Goal: Task Accomplishment & Management: Use online tool/utility

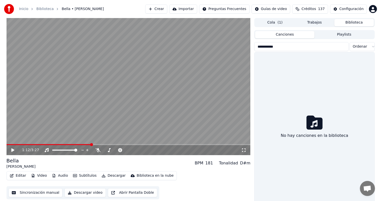
click at [156, 8] on button "Crear" at bounding box center [156, 9] width 22 height 9
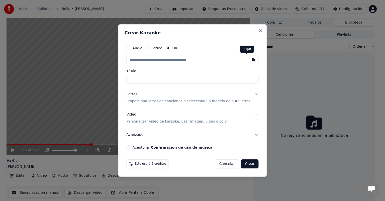
click at [249, 59] on button "button" at bounding box center [254, 59] width 10 height 9
type input "**********"
type input "******"
click at [157, 100] on p "Proporciona letras de canciones o selecciona un modelo de auto letras" at bounding box center [188, 101] width 124 height 5
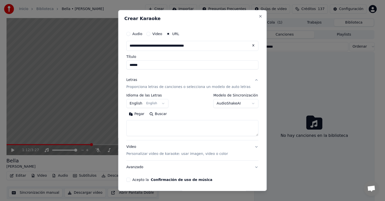
click at [144, 113] on button "Pegar" at bounding box center [136, 114] width 21 height 8
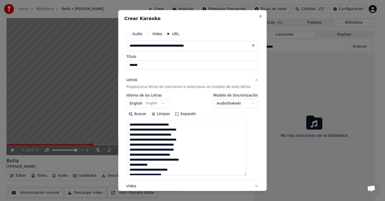
drag, startPoint x: 249, startPoint y: 135, endPoint x: 252, endPoint y: 174, distance: 39.4
click at [252, 174] on div "**********" at bounding box center [192, 125] width 136 height 196
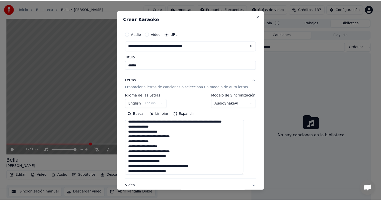
scroll to position [219, 0]
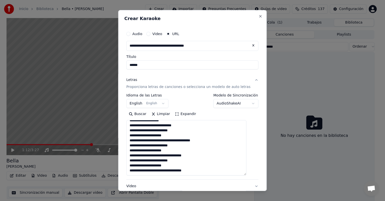
type textarea "**********"
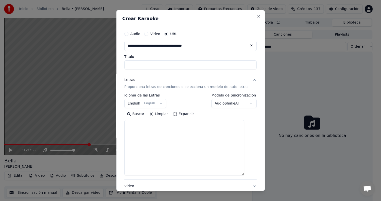
select select
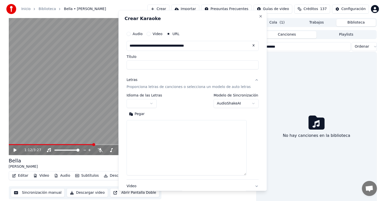
scroll to position [0, 0]
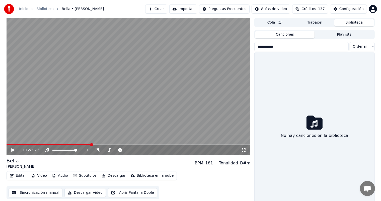
click at [157, 12] on button "Crear" at bounding box center [156, 9] width 22 height 9
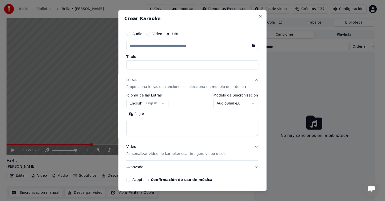
click at [140, 111] on button "Pegar" at bounding box center [136, 114] width 21 height 8
type textarea "**********"
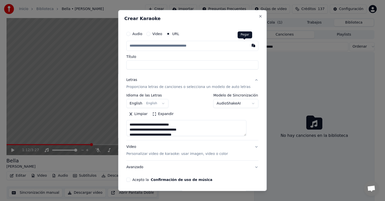
click at [249, 46] on button "button" at bounding box center [254, 45] width 10 height 9
type input "**********"
type textarea "**********"
type input "******"
click at [156, 155] on p "Personalizar video de karaoke: usar imagen, video o color" at bounding box center [176, 153] width 101 height 5
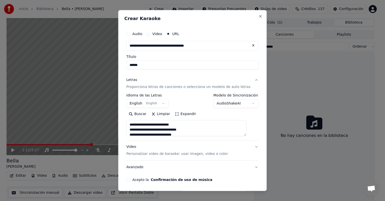
type textarea "**********"
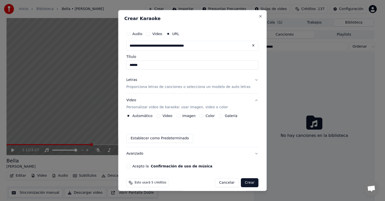
click at [178, 118] on div "Automático Video Imagen Color Galería Establecer como Predeterminado" at bounding box center [192, 128] width 132 height 29
click at [180, 117] on button "Imagen" at bounding box center [178, 116] width 4 height 4
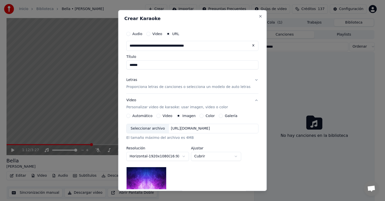
click at [140, 129] on div "Seleccionar archivo" at bounding box center [148, 128] width 42 height 9
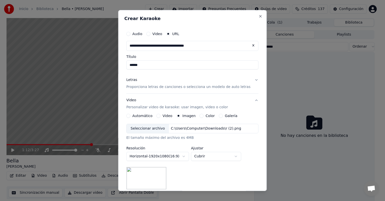
click at [209, 157] on button "Cubrir" at bounding box center [216, 156] width 50 height 9
click at [203, 176] on span "Contener" at bounding box center [206, 175] width 16 height 5
select select "*******"
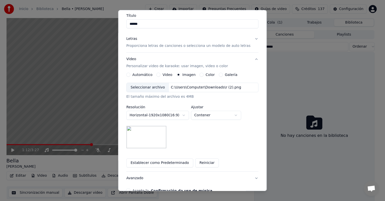
scroll to position [70, 0]
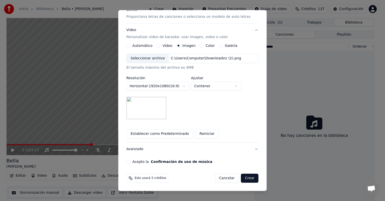
click at [242, 176] on button "Crear" at bounding box center [250, 178] width 18 height 9
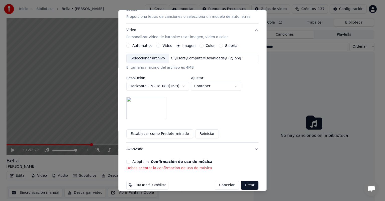
click at [130, 162] on button "Acepto la Confirmación de uso de música" at bounding box center [128, 162] width 4 height 4
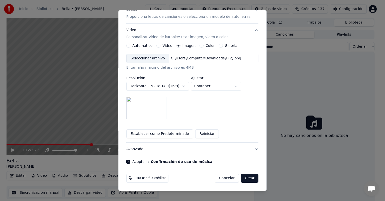
click at [241, 178] on button "Crear" at bounding box center [250, 178] width 18 height 9
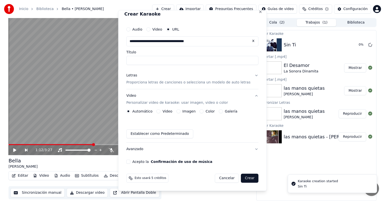
scroll to position [5, 0]
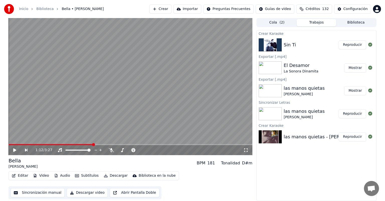
click at [349, 47] on button "Reproducir" at bounding box center [352, 44] width 28 height 9
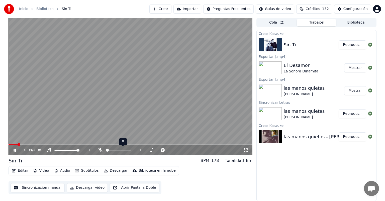
click at [102, 151] on icon at bounding box center [100, 150] width 5 height 4
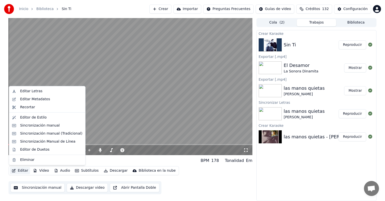
click at [25, 171] on button "Editar" at bounding box center [20, 170] width 20 height 7
click at [34, 134] on div "Sincronización manual (Tradicional)" at bounding box center [51, 133] width 62 height 5
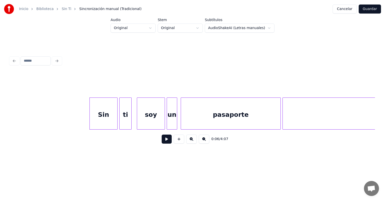
scroll to position [0, 444]
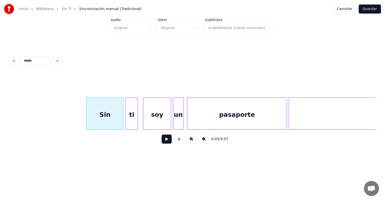
click at [166, 143] on button at bounding box center [167, 139] width 10 height 9
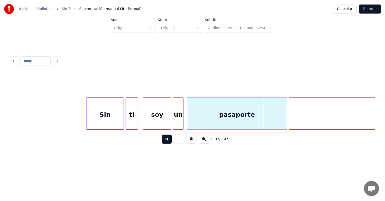
click at [155, 121] on div "soy" at bounding box center [157, 115] width 28 height 34
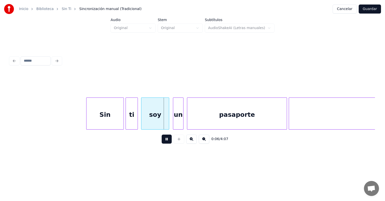
click at [154, 119] on div "soy" at bounding box center [155, 115] width 28 height 34
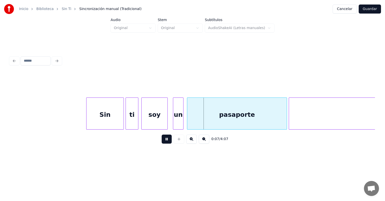
click at [137, 116] on div "ti" at bounding box center [132, 115] width 12 height 34
click at [188, 119] on div "pasaporte" at bounding box center [236, 115] width 99 height 34
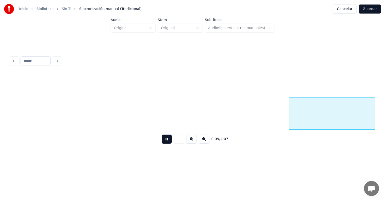
scroll to position [0, 809]
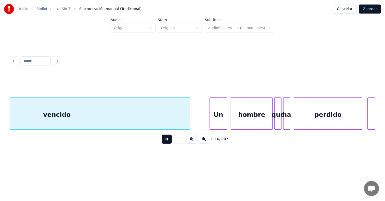
click at [162, 141] on button at bounding box center [167, 139] width 10 height 9
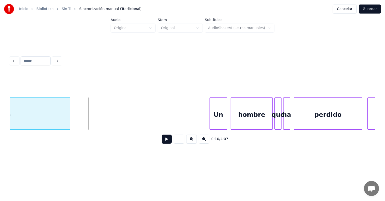
scroll to position [0, 723]
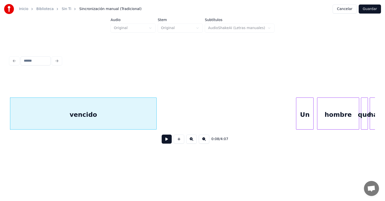
click at [162, 143] on button at bounding box center [167, 139] width 10 height 9
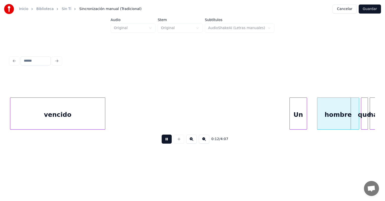
click at [306, 116] on div "Un" at bounding box center [298, 115] width 17 height 34
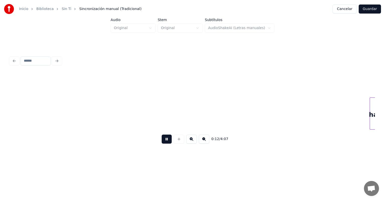
scroll to position [0, 1087]
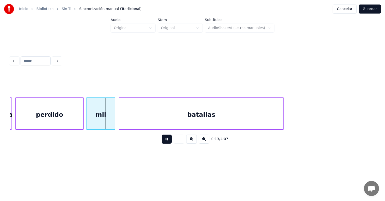
click at [90, 121] on div "mil" at bounding box center [100, 115] width 29 height 34
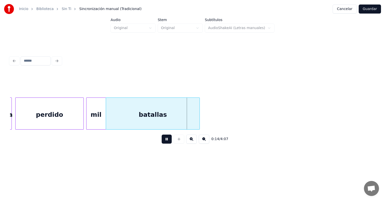
click at [130, 121] on div "batallas" at bounding box center [152, 115] width 93 height 34
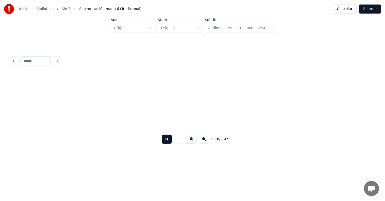
scroll to position [0, 1453]
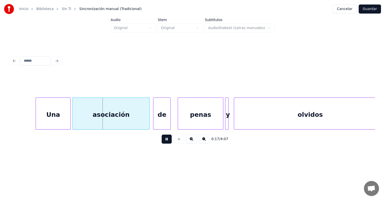
click at [36, 121] on div at bounding box center [37, 114] width 2 height 32
click at [73, 121] on div at bounding box center [74, 114] width 2 height 32
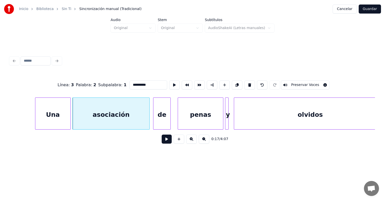
click at [158, 119] on div "de" at bounding box center [161, 115] width 17 height 34
type input "**"
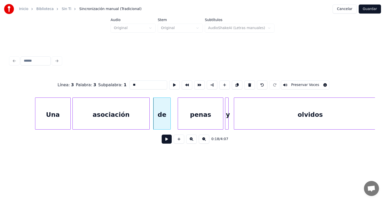
click at [162, 140] on button at bounding box center [167, 139] width 10 height 9
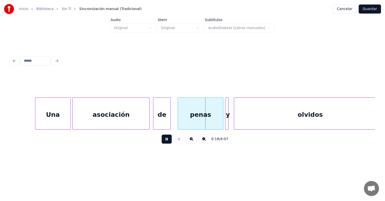
click at [193, 117] on div "penas" at bounding box center [200, 115] width 45 height 34
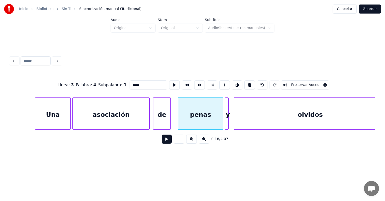
scroll to position [0, 1464]
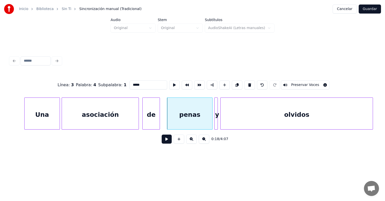
click at [237, 116] on div "olvidos" at bounding box center [296, 115] width 152 height 34
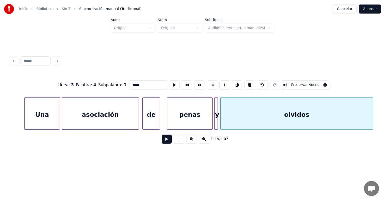
click at [165, 143] on button at bounding box center [167, 139] width 10 height 9
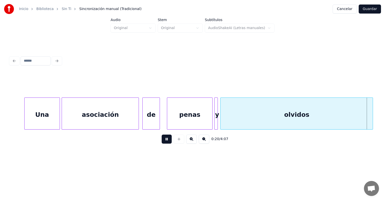
scroll to position [0, 1829]
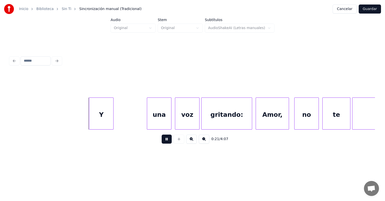
click at [99, 120] on div "Y" at bounding box center [101, 115] width 24 height 34
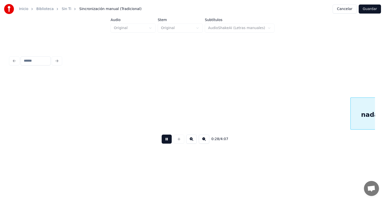
scroll to position [0, 2537]
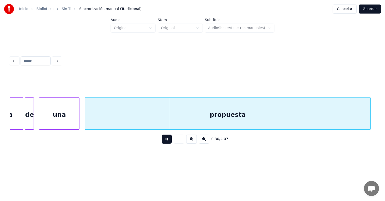
click at [162, 142] on button at bounding box center [167, 139] width 10 height 9
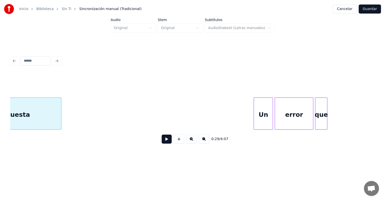
scroll to position [0, 2611]
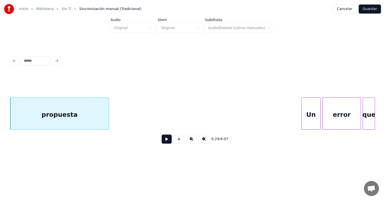
click at [162, 141] on button at bounding box center [167, 139] width 10 height 9
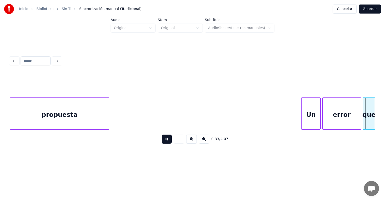
scroll to position [0, 2976]
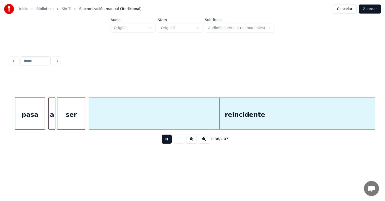
click at [163, 141] on button at bounding box center [167, 139] width 10 height 9
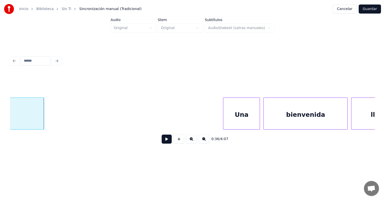
scroll to position [0, 3055]
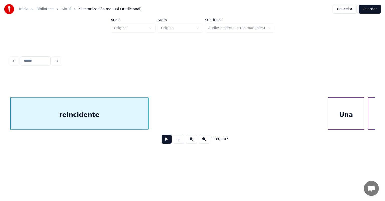
click at [162, 141] on button at bounding box center [167, 139] width 10 height 9
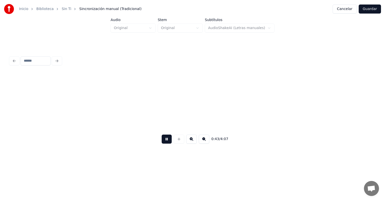
scroll to position [0, 3785]
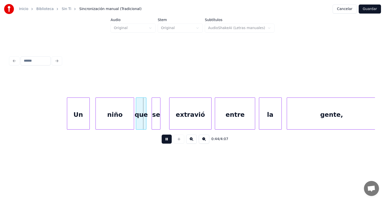
click at [88, 124] on div at bounding box center [89, 114] width 2 height 32
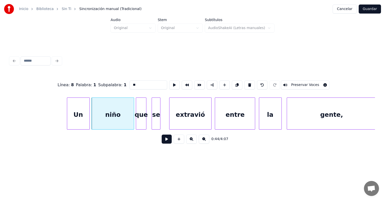
click at [162, 144] on button at bounding box center [167, 139] width 10 height 9
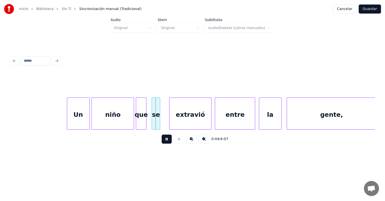
click at [159, 123] on div at bounding box center [159, 114] width 2 height 32
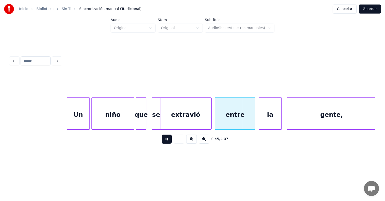
click at [216, 116] on div "entre" at bounding box center [235, 115] width 40 height 34
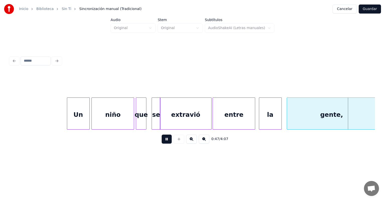
click at [260, 114] on div at bounding box center [260, 114] width 2 height 32
click at [193, 117] on div "extravió" at bounding box center [185, 115] width 51 height 34
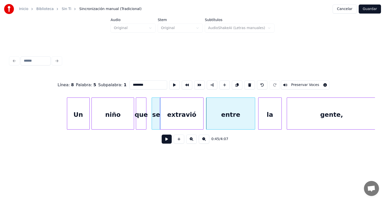
click at [162, 142] on button at bounding box center [167, 139] width 10 height 9
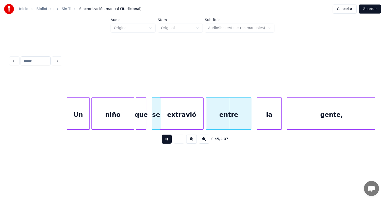
click at [259, 117] on div "la" at bounding box center [269, 115] width 24 height 34
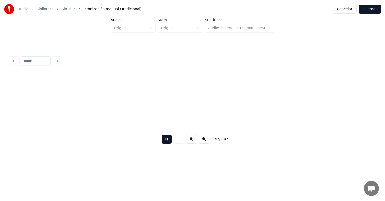
scroll to position [0, 4151]
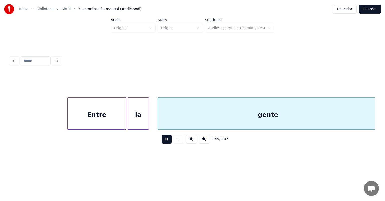
click at [158, 121] on div at bounding box center [159, 114] width 2 height 32
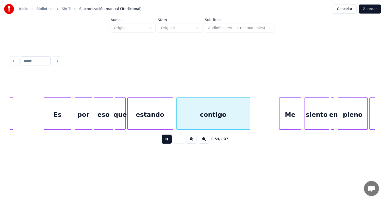
click at [282, 116] on div "Me" at bounding box center [289, 115] width 21 height 34
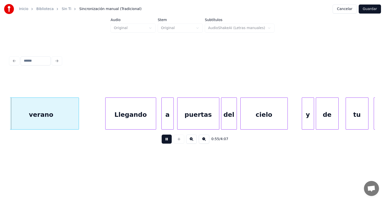
scroll to position [0, 4837]
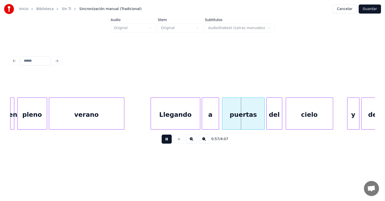
click at [223, 121] on div "puertas" at bounding box center [243, 115] width 42 height 34
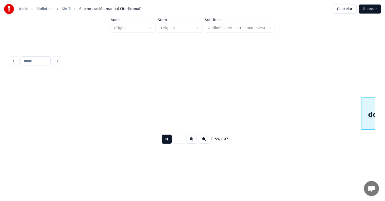
scroll to position [0, 5202]
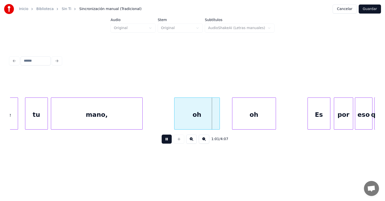
click at [54, 123] on div "mano," at bounding box center [96, 115] width 91 height 34
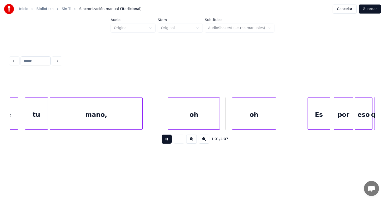
click at [233, 119] on div "oh" at bounding box center [253, 115] width 43 height 34
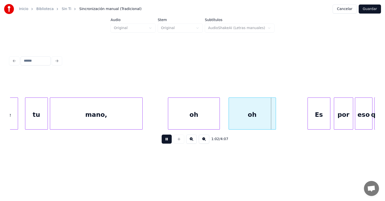
click at [308, 114] on div "Es" at bounding box center [319, 115] width 22 height 34
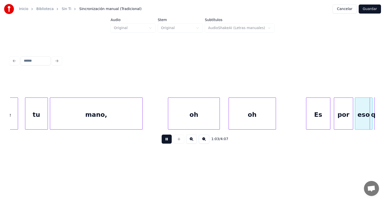
scroll to position [0, 5567]
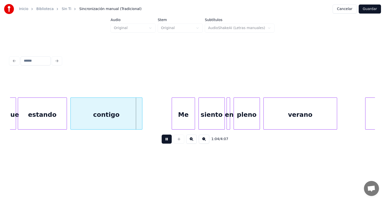
click at [175, 117] on div "Me" at bounding box center [183, 115] width 23 height 34
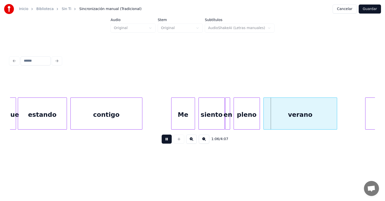
click at [226, 120] on div "en" at bounding box center [227, 115] width 5 height 34
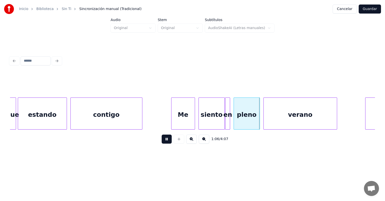
click at [229, 120] on div "en" at bounding box center [227, 115] width 5 height 34
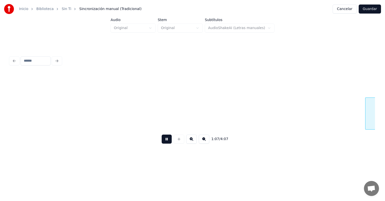
scroll to position [0, 5933]
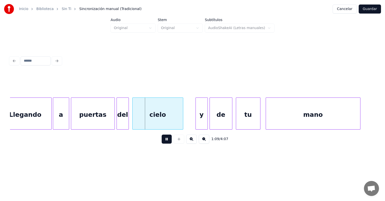
click at [71, 124] on div at bounding box center [72, 114] width 2 height 32
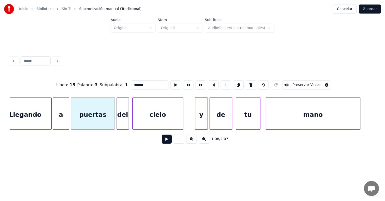
click at [196, 119] on div "y" at bounding box center [201, 115] width 12 height 34
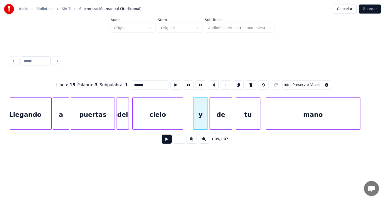
click at [163, 141] on button at bounding box center [167, 139] width 10 height 9
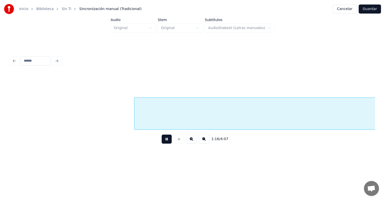
scroll to position [0, 6665]
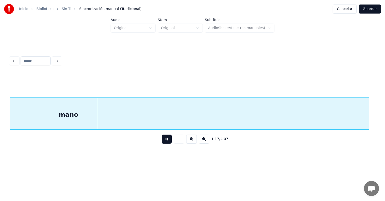
click at [139, 142] on div "1:17 / 4:07" at bounding box center [192, 139] width 357 height 11
click at [142, 143] on div "1:18 / 4:07" at bounding box center [192, 139] width 357 height 11
click at [147, 143] on div "1:19 / 4:07" at bounding box center [192, 139] width 357 height 11
click at [162, 143] on button at bounding box center [167, 139] width 10 height 9
click at [203, 144] on button at bounding box center [204, 139] width 11 height 9
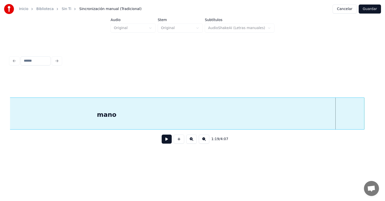
click at [204, 144] on button at bounding box center [204, 139] width 11 height 9
click at [206, 144] on button at bounding box center [204, 139] width 11 height 9
click at [205, 144] on button at bounding box center [204, 139] width 11 height 9
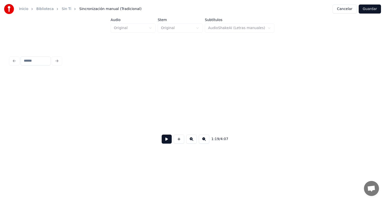
scroll to position [0, 2670]
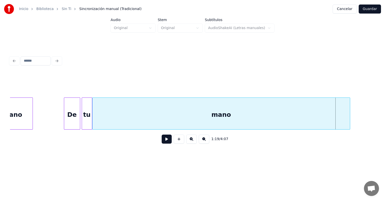
click at [103, 113] on div "mano" at bounding box center [220, 115] width 257 height 34
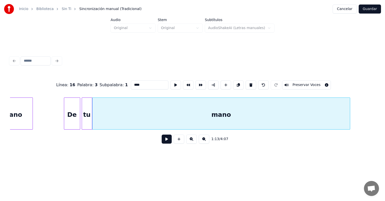
click at [162, 142] on button at bounding box center [167, 139] width 10 height 9
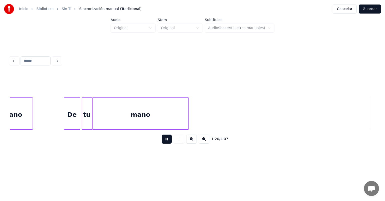
scroll to position [0, 3035]
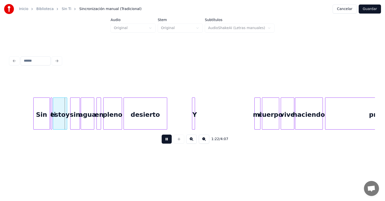
click at [165, 144] on button at bounding box center [167, 139] width 10 height 9
click at [191, 144] on button at bounding box center [191, 139] width 11 height 9
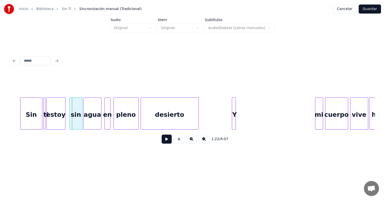
click at [190, 144] on button at bounding box center [191, 139] width 11 height 9
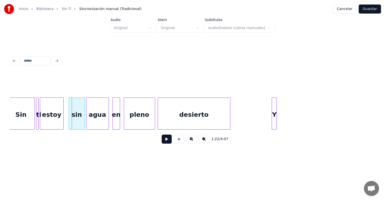
click at [191, 144] on button at bounding box center [191, 139] width 11 height 9
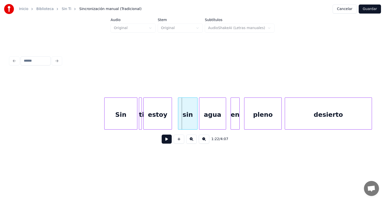
scroll to position [0, 5981]
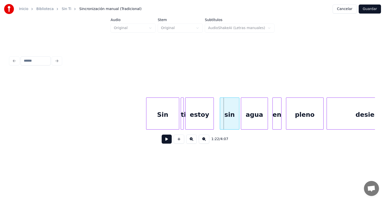
click at [153, 121] on div "Sin" at bounding box center [162, 115] width 33 height 34
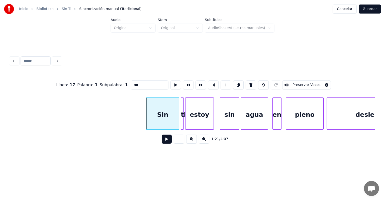
click at [166, 144] on button at bounding box center [167, 139] width 10 height 9
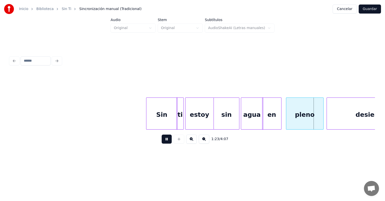
click at [266, 117] on div "en" at bounding box center [271, 115] width 19 height 34
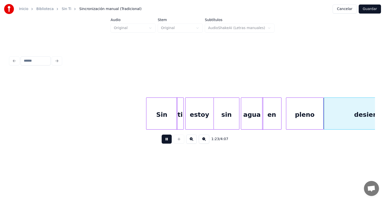
click at [327, 117] on div "desierto" at bounding box center [369, 115] width 90 height 34
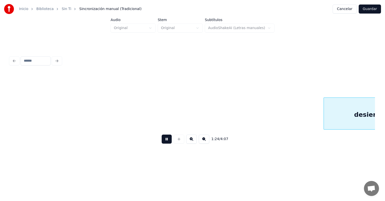
scroll to position [0, 6346]
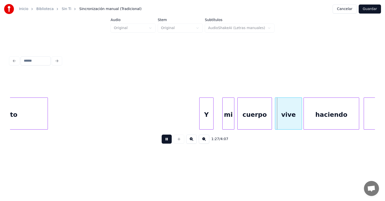
click at [226, 120] on div "mi" at bounding box center [228, 115] width 12 height 34
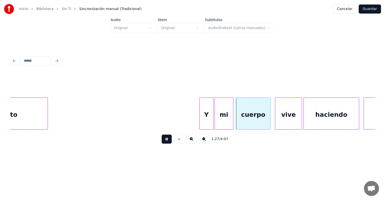
click at [241, 116] on div "cuerpo" at bounding box center [253, 115] width 34 height 34
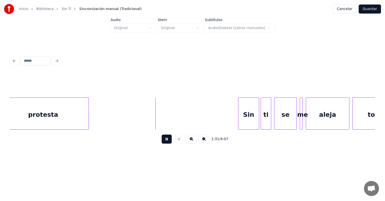
scroll to position [0, 6700]
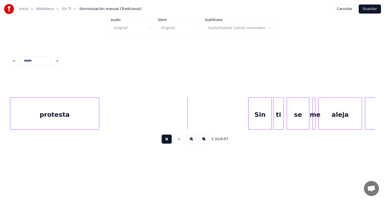
click at [251, 117] on div "Sin" at bounding box center [260, 115] width 23 height 34
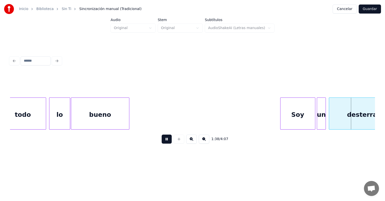
click at [95, 157] on div "1:38 / 4:07" at bounding box center [192, 101] width 369 height 121
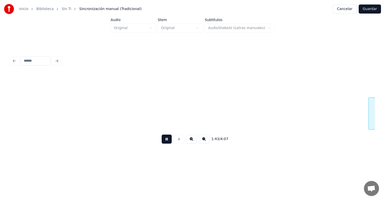
scroll to position [0, 7795]
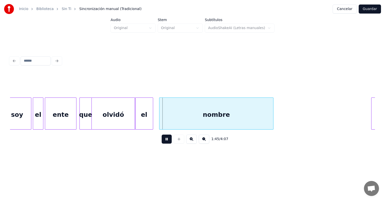
click at [139, 122] on div "el" at bounding box center [144, 115] width 18 height 34
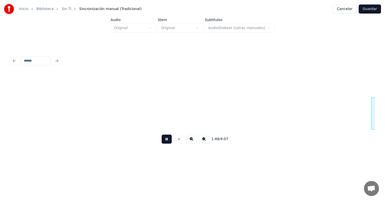
scroll to position [0, 8162]
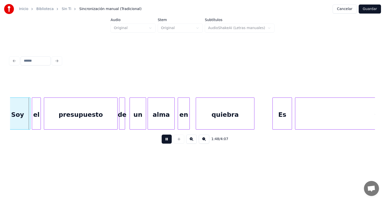
click at [95, 157] on div "1:48 / 4:07" at bounding box center [192, 101] width 369 height 121
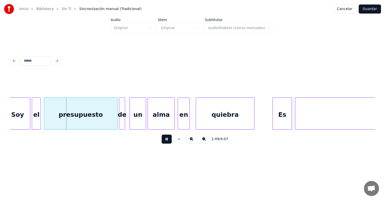
click at [95, 157] on div "1:49 / 4:07" at bounding box center [192, 101] width 369 height 121
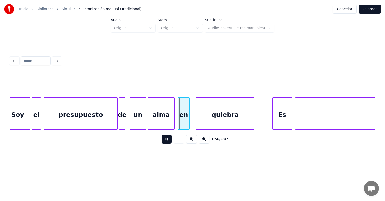
click at [124, 121] on div at bounding box center [124, 114] width 2 height 32
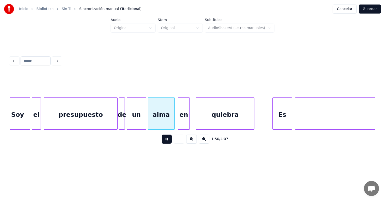
click at [131, 121] on div "un" at bounding box center [136, 115] width 19 height 34
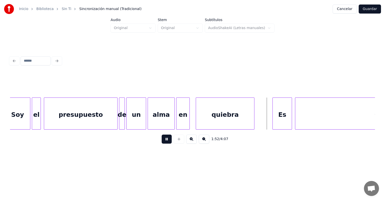
click at [179, 123] on div "en" at bounding box center [182, 115] width 13 height 34
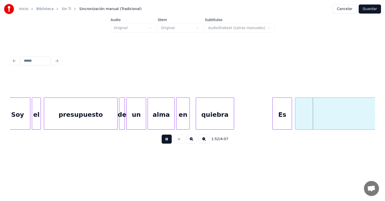
click at [204, 142] on button at bounding box center [204, 139] width 11 height 9
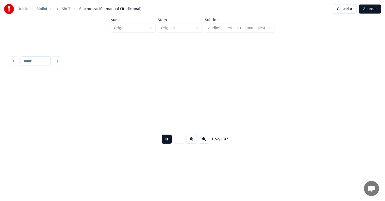
scroll to position [0, 6750]
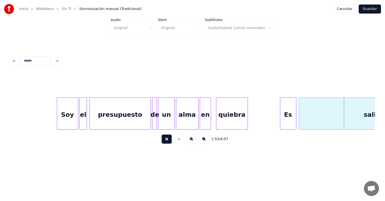
click at [162, 144] on button at bounding box center [167, 139] width 10 height 9
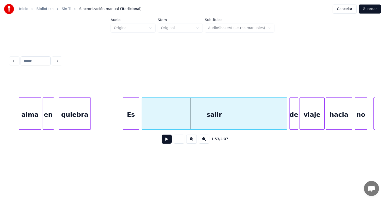
scroll to position [0, 6938]
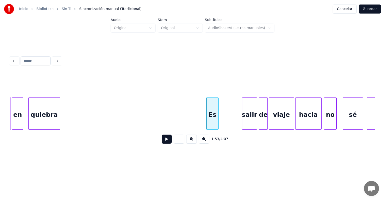
click at [163, 143] on button at bounding box center [167, 139] width 10 height 9
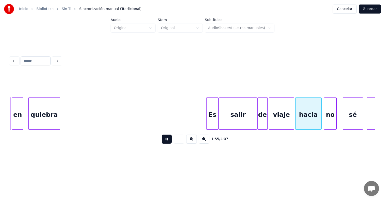
click at [260, 118] on div "de" at bounding box center [263, 115] width 10 height 34
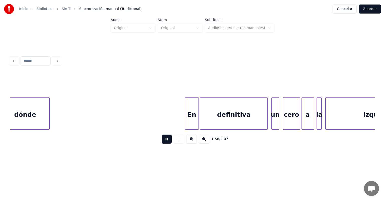
scroll to position [0, 7271]
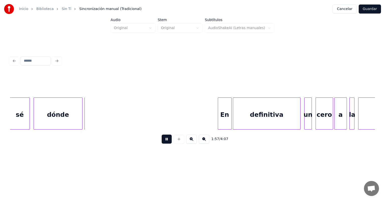
click at [15, 120] on div "sé" at bounding box center [20, 115] width 20 height 34
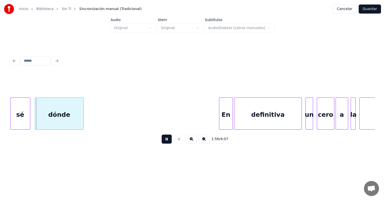
click at [95, 157] on div "1:56 / 4:07" at bounding box center [192, 101] width 369 height 121
click at [11, 121] on div at bounding box center [12, 114] width 2 height 32
click at [14, 122] on div "sé" at bounding box center [21, 115] width 20 height 34
click at [30, 123] on div "sé" at bounding box center [20, 115] width 20 height 34
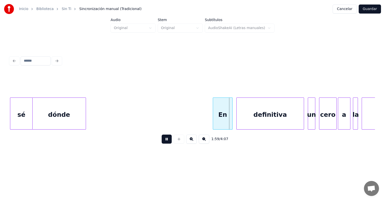
click at [237, 120] on div "definitiva" at bounding box center [269, 115] width 67 height 34
click at [320, 116] on div "cero" at bounding box center [327, 115] width 17 height 34
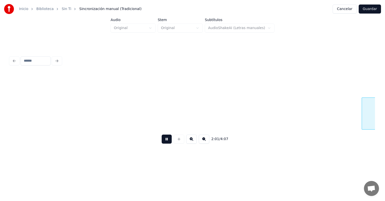
scroll to position [0, 7632]
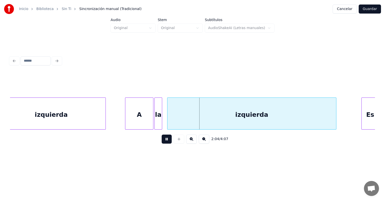
click at [157, 120] on div "la" at bounding box center [158, 115] width 7 height 34
click at [362, 112] on div "Es" at bounding box center [370, 115] width 17 height 34
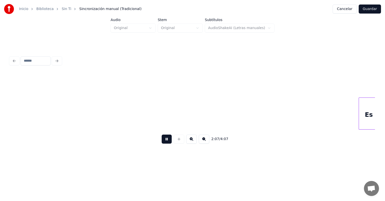
scroll to position [0, 7998]
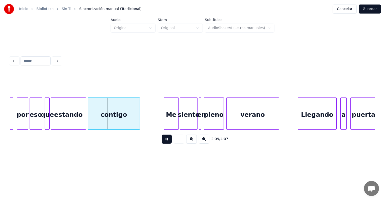
click at [89, 123] on div "contigo" at bounding box center [113, 115] width 51 height 34
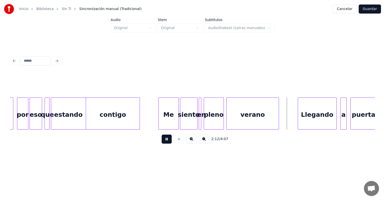
click at [298, 115] on div "Llegando" at bounding box center [317, 115] width 38 height 34
click at [341, 115] on div "a" at bounding box center [343, 115] width 6 height 34
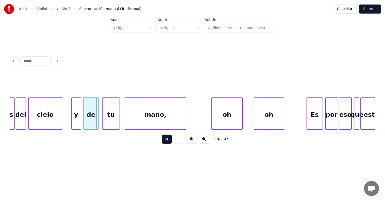
click at [74, 124] on div "y" at bounding box center [76, 115] width 9 height 34
click at [84, 125] on div "de" at bounding box center [90, 115] width 15 height 34
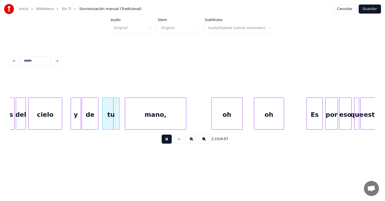
click at [102, 125] on div at bounding box center [103, 114] width 2 height 32
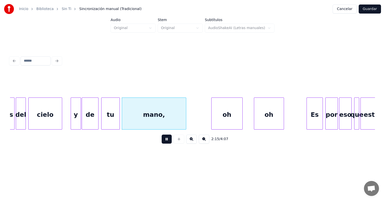
click at [126, 125] on div "mano," at bounding box center [154, 115] width 64 height 34
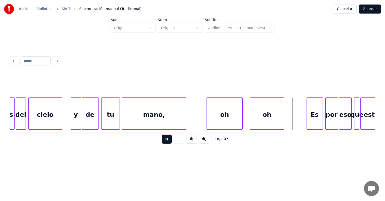
click at [307, 117] on div "Es" at bounding box center [315, 115] width 16 height 34
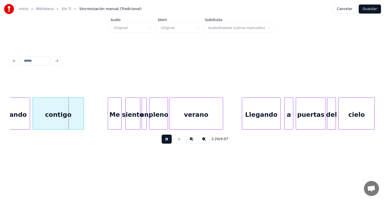
click at [95, 157] on div "2:20 / 4:07" at bounding box center [192, 101] width 369 height 121
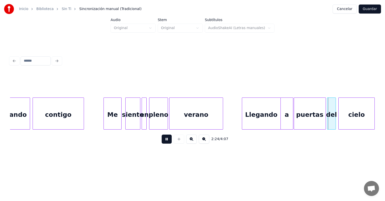
click at [296, 118] on div "puertas" at bounding box center [310, 115] width 32 height 34
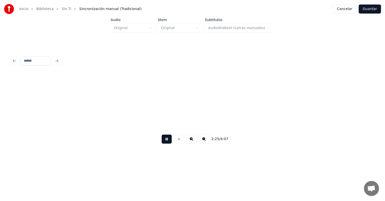
scroll to position [0, 9095]
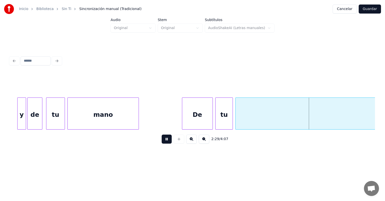
click at [209, 143] on button at bounding box center [204, 139] width 11 height 9
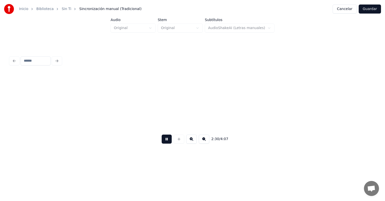
scroll to position [0, 7215]
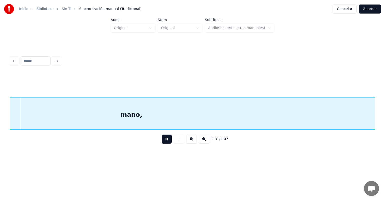
click at [206, 141] on button at bounding box center [204, 139] width 11 height 9
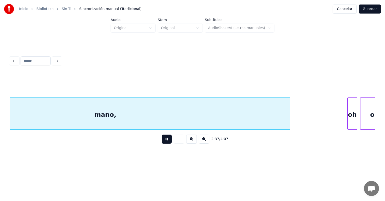
scroll to position [0, 5592]
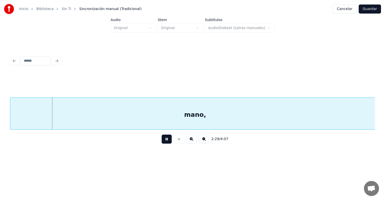
click at [95, 157] on div "2:29 / 4:07" at bounding box center [192, 101] width 369 height 121
click at [206, 144] on button at bounding box center [204, 139] width 11 height 9
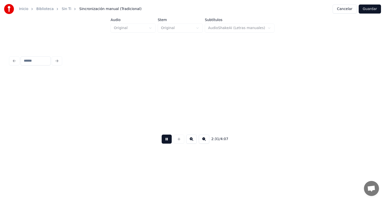
scroll to position [0, 3693]
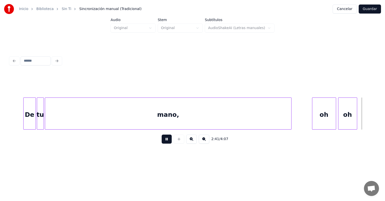
click at [207, 143] on button at bounding box center [204, 139] width 11 height 9
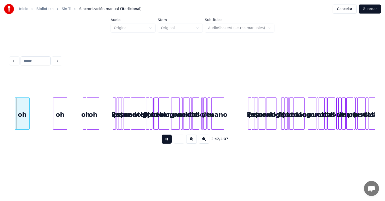
click at [192, 143] on button at bounding box center [191, 139] width 11 height 9
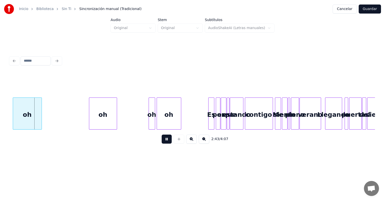
click at [191, 143] on button at bounding box center [191, 139] width 11 height 9
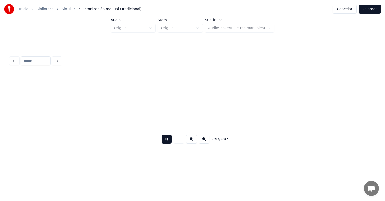
scroll to position [0, 6129]
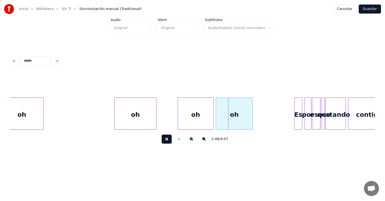
click at [294, 116] on div "Es" at bounding box center [298, 113] width 8 height 32
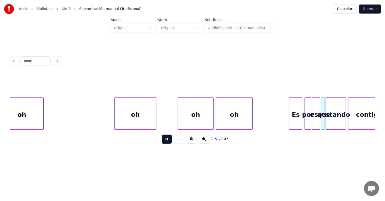
click at [193, 144] on button at bounding box center [191, 139] width 11 height 9
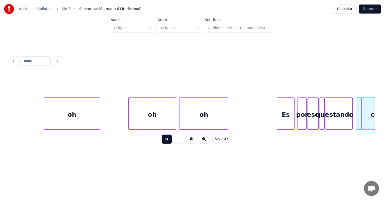
click at [192, 142] on button at bounding box center [191, 139] width 11 height 9
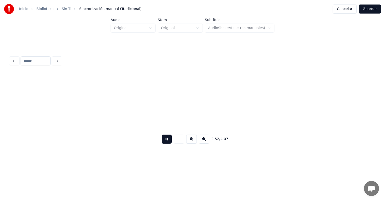
scroll to position [0, 10800]
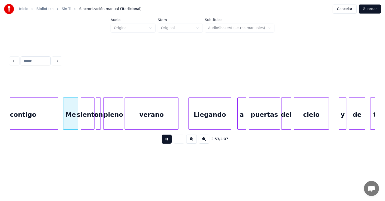
click at [95, 157] on div "2:53 / 4:07" at bounding box center [192, 101] width 369 height 121
click at [36, 117] on div "contigo" at bounding box center [23, 115] width 70 height 34
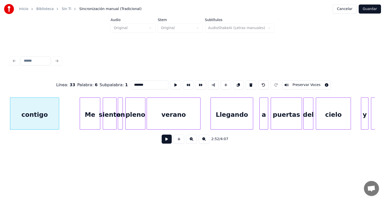
click at [164, 144] on button at bounding box center [167, 139] width 10 height 9
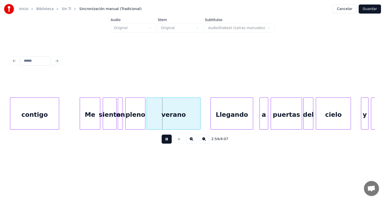
click at [211, 116] on div at bounding box center [212, 114] width 2 height 32
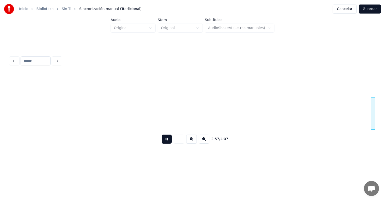
scroll to position [0, 11143]
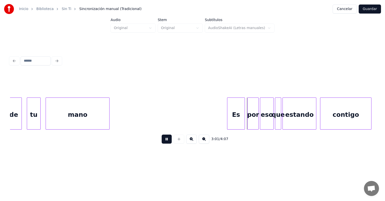
click at [230, 118] on div "Es" at bounding box center [235, 115] width 17 height 34
click at [248, 121] on div "por" at bounding box center [253, 115] width 11 height 34
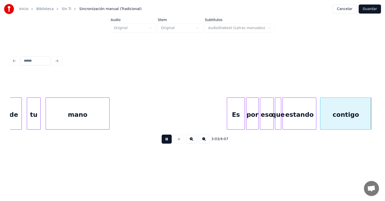
scroll to position [0, 11508]
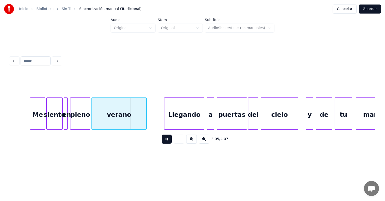
click at [31, 121] on div "Me" at bounding box center [37, 115] width 15 height 34
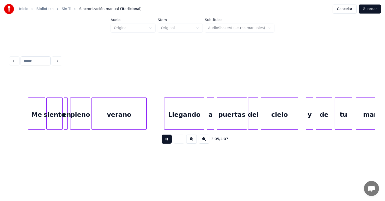
click at [164, 121] on div "Llegando" at bounding box center [184, 115] width 40 height 34
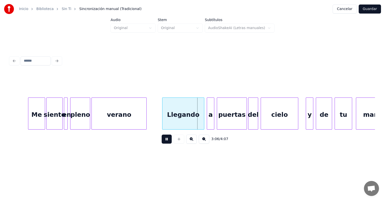
click at [208, 122] on div "a" at bounding box center [210, 115] width 7 height 34
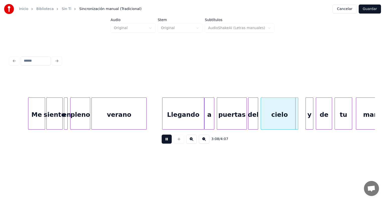
click at [306, 119] on div "y" at bounding box center [309, 115] width 7 height 34
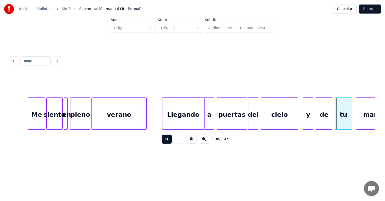
click at [316, 119] on div "de" at bounding box center [324, 115] width 16 height 34
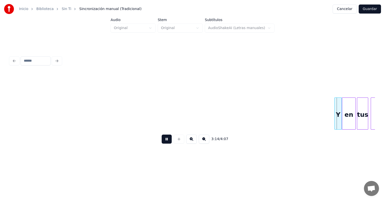
scroll to position [0, 12197]
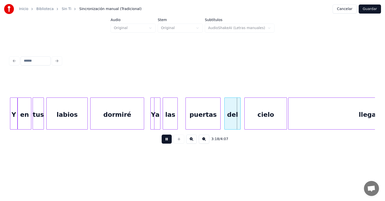
click at [168, 125] on div "las" at bounding box center [170, 115] width 15 height 34
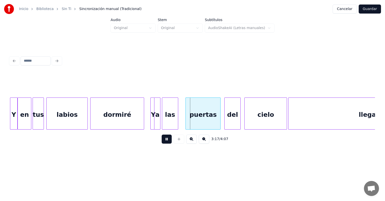
click at [175, 123] on div "las" at bounding box center [170, 115] width 16 height 34
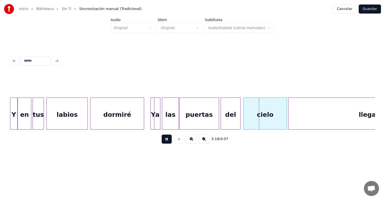
click at [245, 116] on div "cielo" at bounding box center [265, 115] width 43 height 34
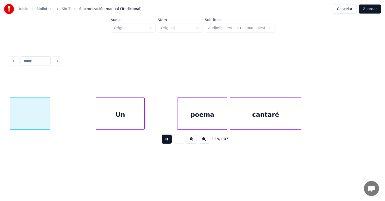
scroll to position [0, 12475]
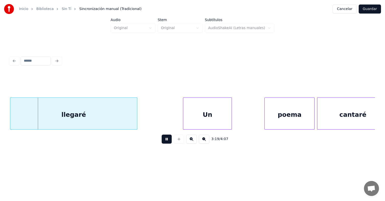
click at [95, 157] on div "3:19 / 4:07" at bounding box center [192, 101] width 369 height 121
drag, startPoint x: 164, startPoint y: 145, endPoint x: 95, endPoint y: 157, distance: 70.8
click at [95, 157] on div "3:19 / 4:07" at bounding box center [192, 101] width 369 height 121
click at [65, 119] on div "llegaré" at bounding box center [76, 115] width 127 height 34
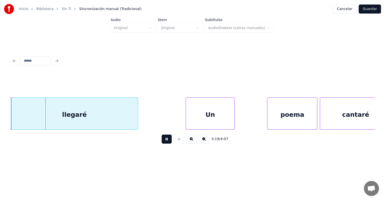
click at [62, 120] on div "llegaré" at bounding box center [74, 115] width 127 height 34
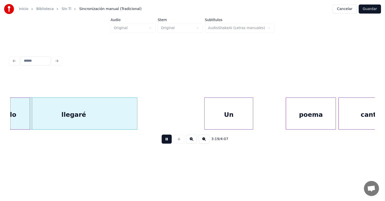
scroll to position [0, 12447]
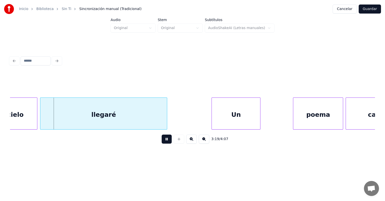
click at [78, 122] on div "llegaré" at bounding box center [103, 115] width 127 height 34
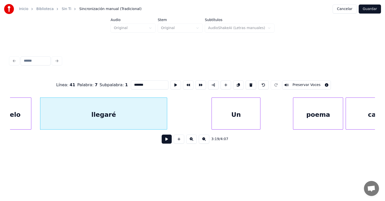
scroll to position [0, 12430]
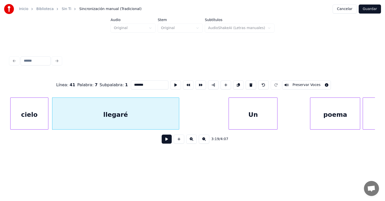
click at [162, 141] on button at bounding box center [167, 139] width 10 height 9
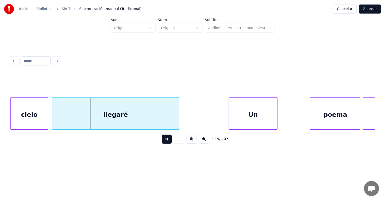
click at [32, 116] on div "cielo" at bounding box center [30, 115] width 38 height 34
click at [53, 122] on div "llegaré" at bounding box center [114, 115] width 129 height 34
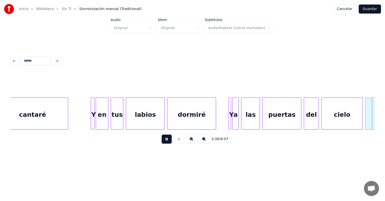
scroll to position [0, 13161]
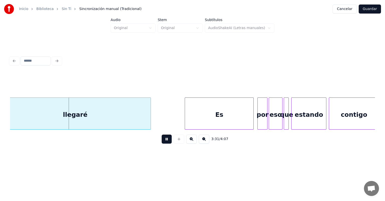
click at [95, 157] on div "3:31 / 4:07" at bounding box center [192, 101] width 369 height 121
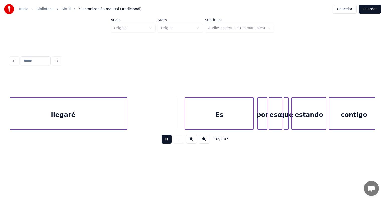
scroll to position [0, 13150]
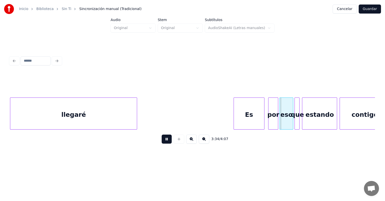
click at [269, 119] on div "por" at bounding box center [272, 115] width 12 height 34
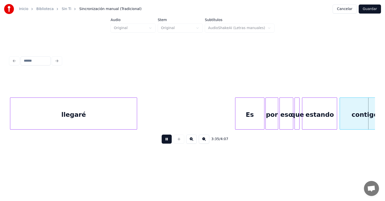
scroll to position [0, 13516]
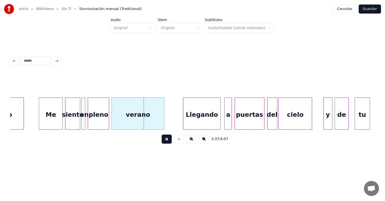
click at [184, 122] on div "Llegando" at bounding box center [201, 115] width 37 height 34
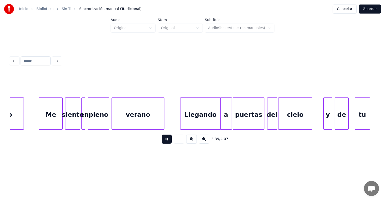
click at [235, 121] on div "puertas" at bounding box center [248, 115] width 31 height 34
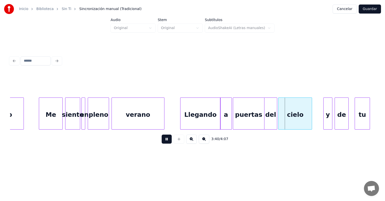
click at [268, 119] on div "del" at bounding box center [270, 115] width 12 height 34
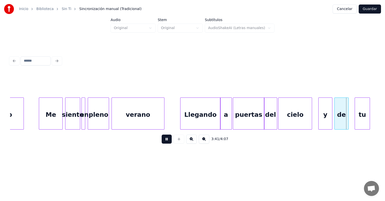
click at [335, 116] on div "de" at bounding box center [341, 115] width 14 height 34
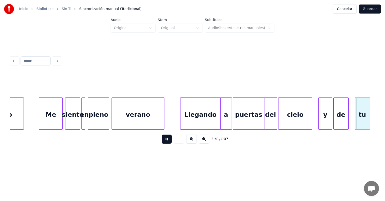
click at [355, 115] on div "tu" at bounding box center [362, 115] width 15 height 34
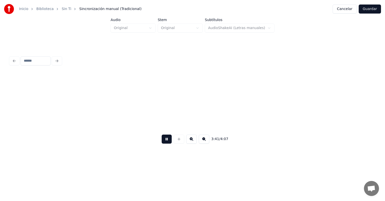
scroll to position [0, 13882]
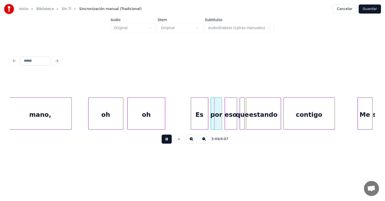
click at [194, 123] on div "Es" at bounding box center [199, 115] width 17 height 34
click at [191, 124] on div "Es" at bounding box center [199, 115] width 17 height 34
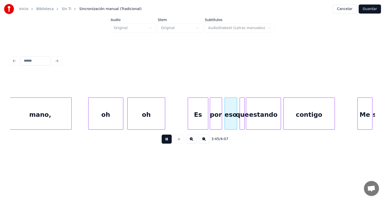
click at [211, 123] on div "por" at bounding box center [216, 115] width 12 height 34
click at [225, 124] on div at bounding box center [226, 114] width 2 height 32
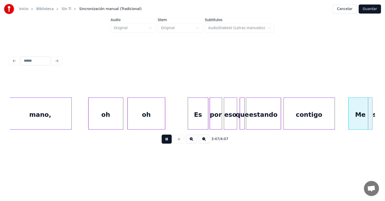
scroll to position [0, 14248]
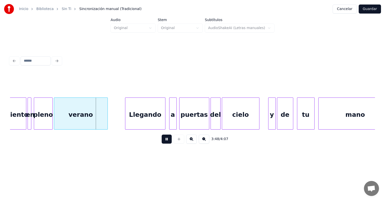
click at [127, 124] on div "Llegando" at bounding box center [145, 115] width 40 height 34
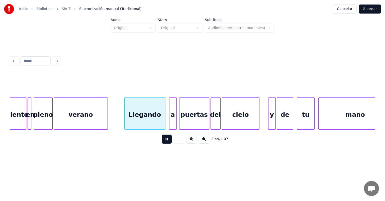
click at [170, 123] on div "a" at bounding box center [172, 115] width 7 height 34
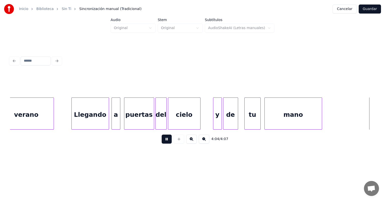
scroll to position [0, 15145]
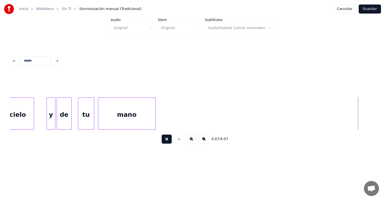
click at [369, 8] on button "Guardar" at bounding box center [370, 9] width 22 height 9
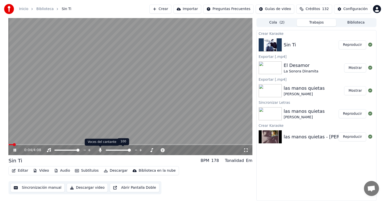
click at [98, 149] on icon at bounding box center [100, 150] width 5 height 4
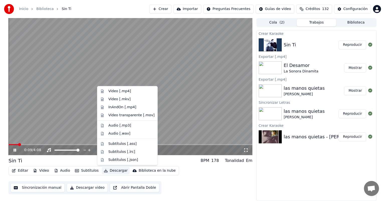
click at [112, 170] on button "Descargar" at bounding box center [116, 170] width 28 height 7
click at [114, 92] on div "Video [.mp4]" at bounding box center [119, 91] width 23 height 5
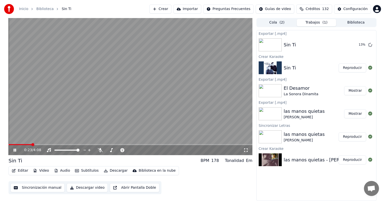
click at [124, 76] on video at bounding box center [131, 86] width 244 height 137
